Goal: Check status: Check status

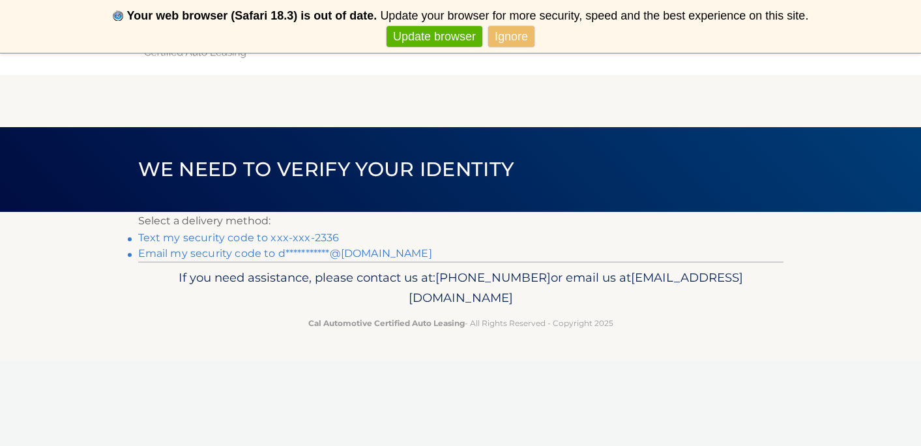
click at [285, 235] on link "Text my security code to xxx-xxx-2336" at bounding box center [238, 237] width 201 height 12
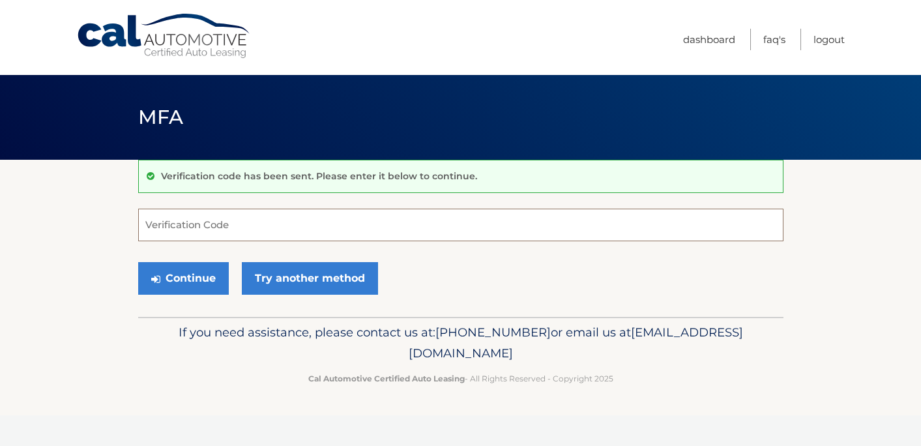
click at [285, 225] on input "Verification Code" at bounding box center [460, 224] width 645 height 33
type input "559695"
click at [204, 283] on button "Continue" at bounding box center [183, 278] width 91 height 33
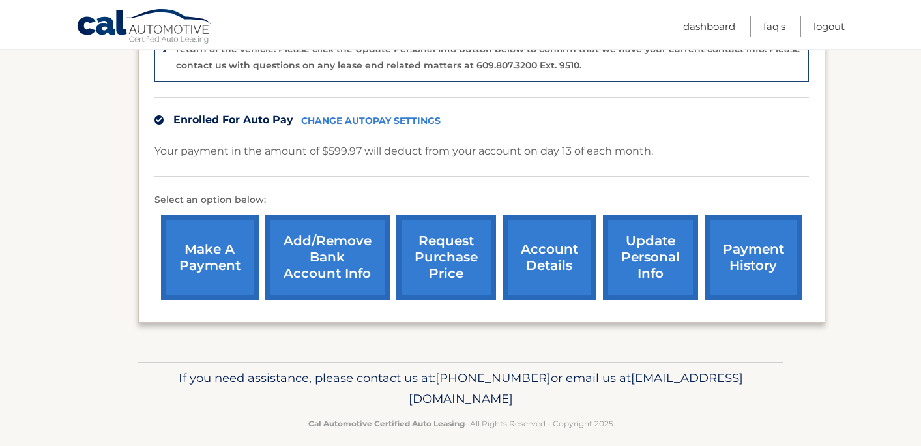
scroll to position [370, 0]
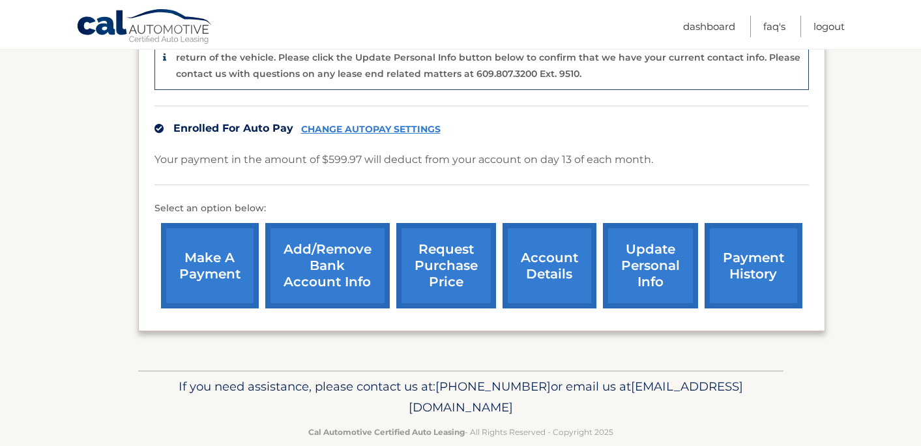
click at [554, 279] on link "account details" at bounding box center [549, 265] width 94 height 85
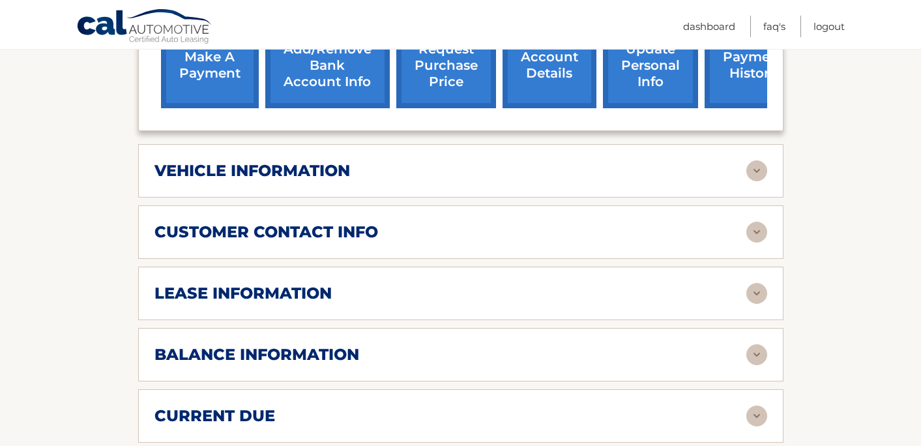
scroll to position [529, 0]
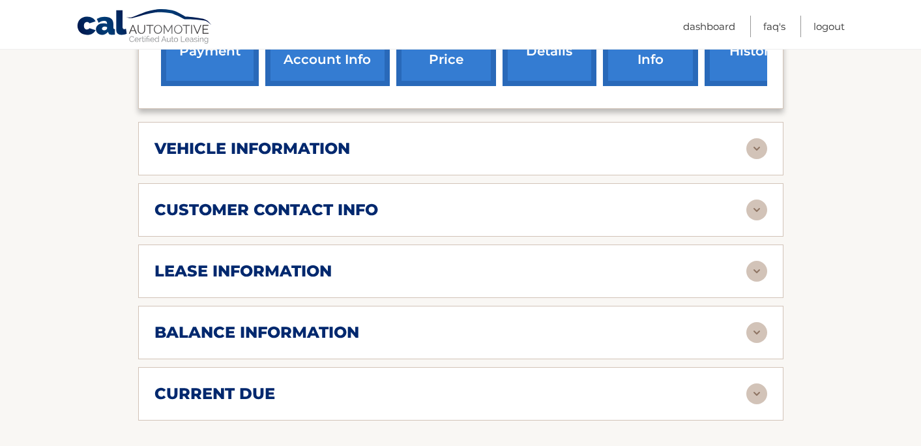
click at [418, 156] on div "vehicle information" at bounding box center [450, 149] width 592 height 20
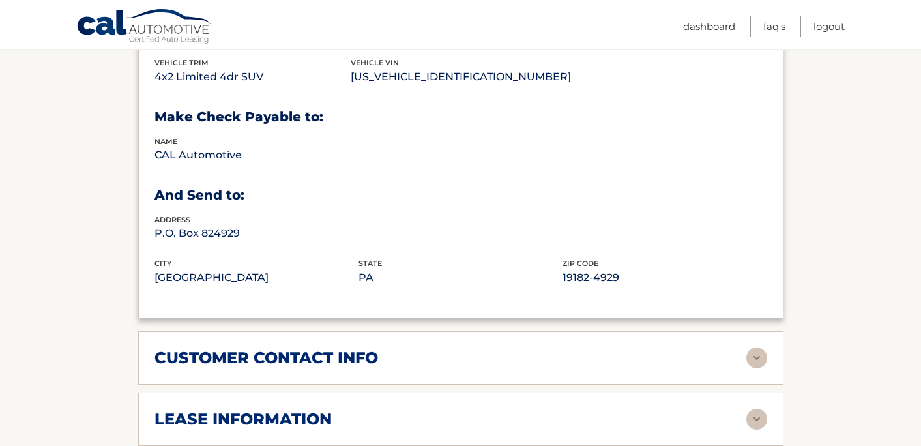
scroll to position [696, 0]
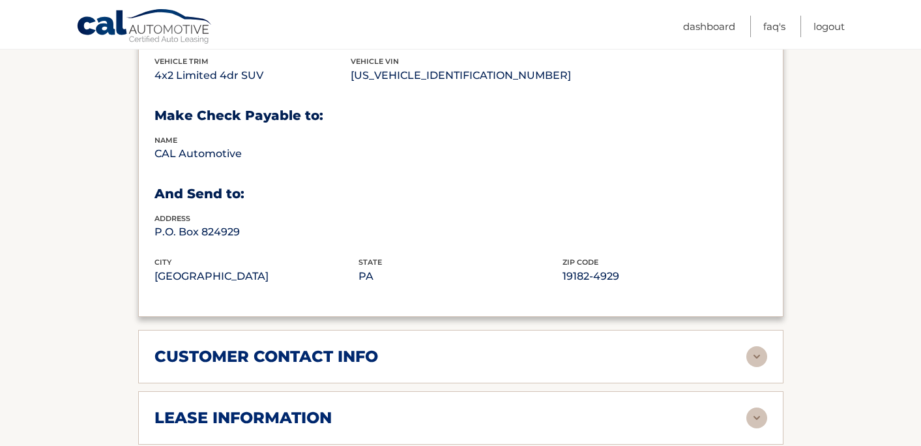
click at [427, 364] on div "customer contact info full name JOSE NAVARRO street address 5860 W 18th Lane ci…" at bounding box center [460, 356] width 645 height 53
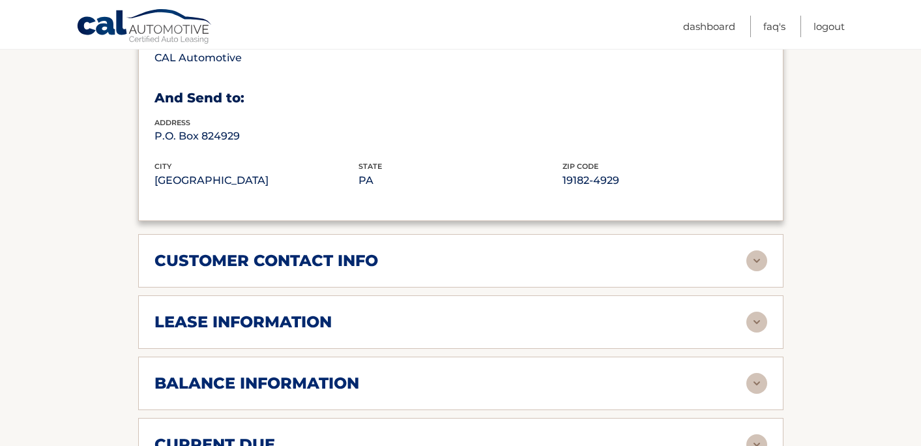
click at [402, 306] on div "lease information Contract Start Date Aug 03, 2022 Term 39 Maturity Date Nov 03…" at bounding box center [460, 321] width 645 height 53
click at [393, 319] on div "lease information" at bounding box center [450, 322] width 592 height 20
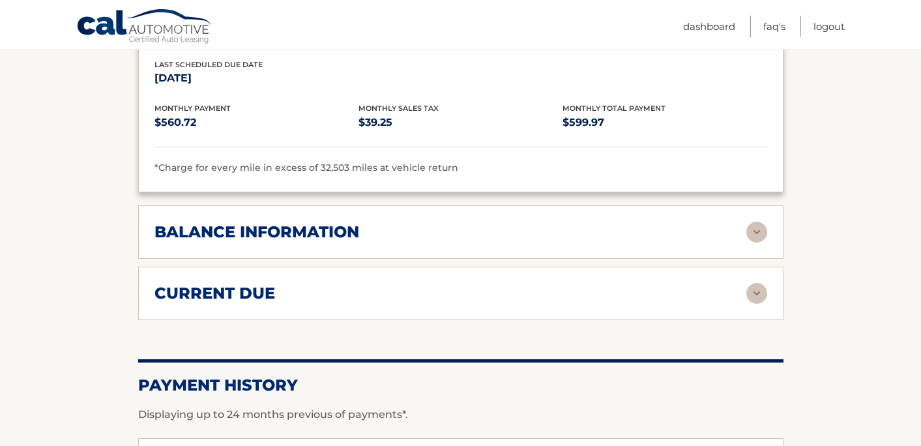
scroll to position [1171, 0]
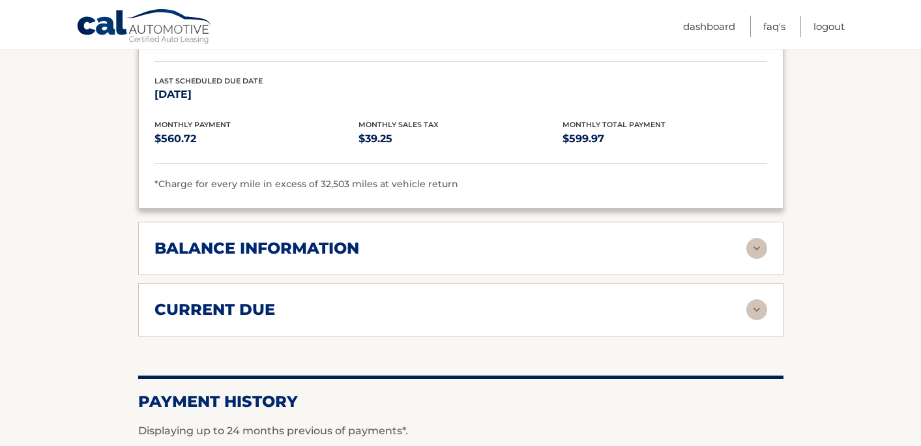
click at [639, 242] on div "balance information" at bounding box center [450, 248] width 592 height 20
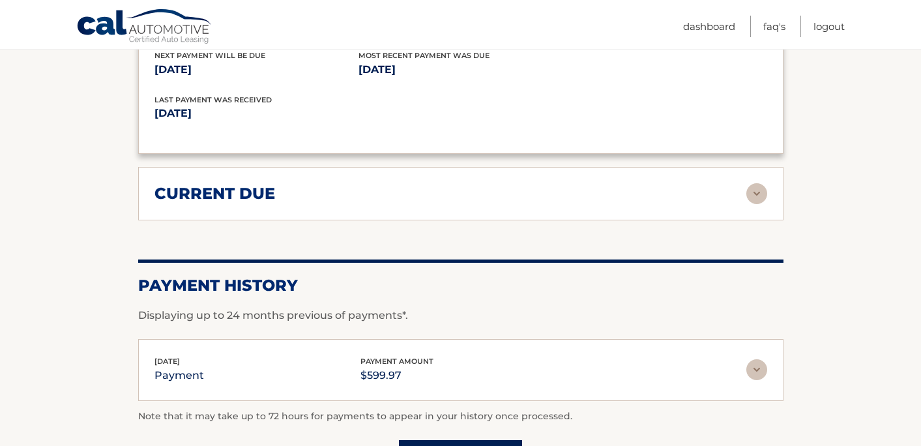
scroll to position [1429, 0]
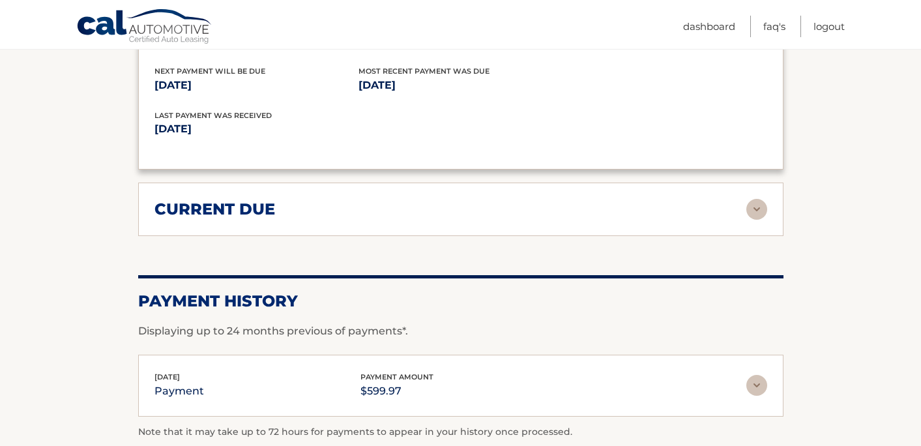
click at [700, 214] on div "current due Late Charges $0.00 Miscelleneous Charges* $0.00 Sales Tax $0.00 pay…" at bounding box center [460, 208] width 645 height 53
click at [753, 199] on img at bounding box center [756, 209] width 21 height 21
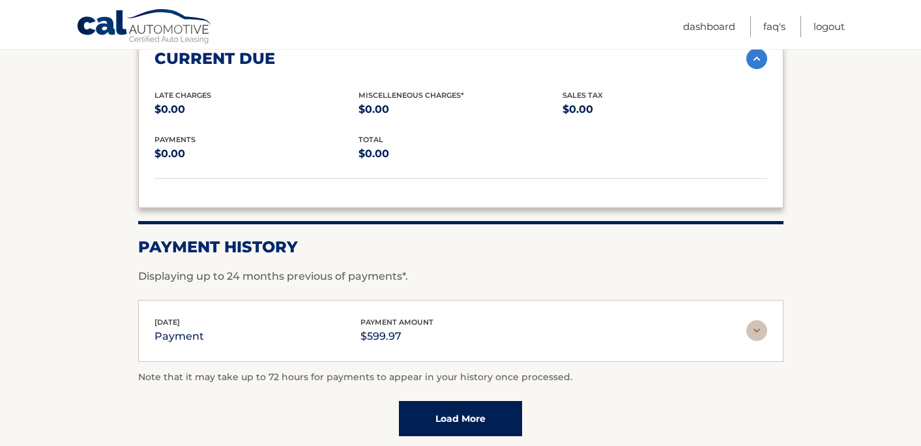
scroll to position [1647, 0]
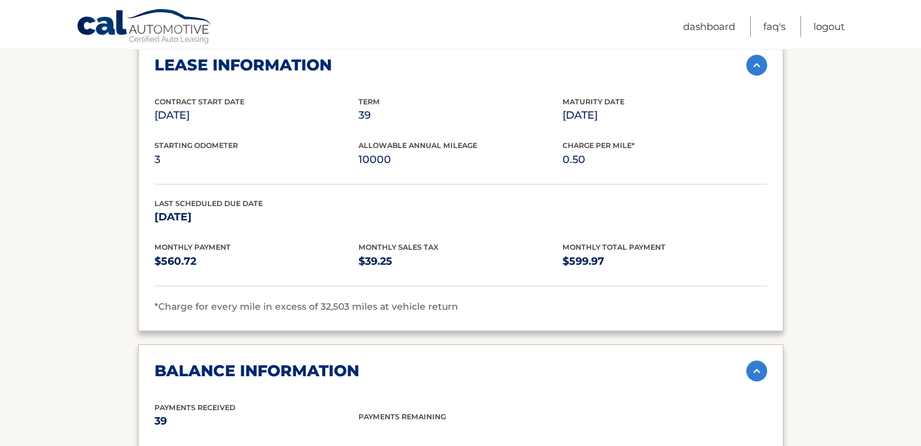
scroll to position [1048, 0]
